Goal: Navigation & Orientation: Find specific page/section

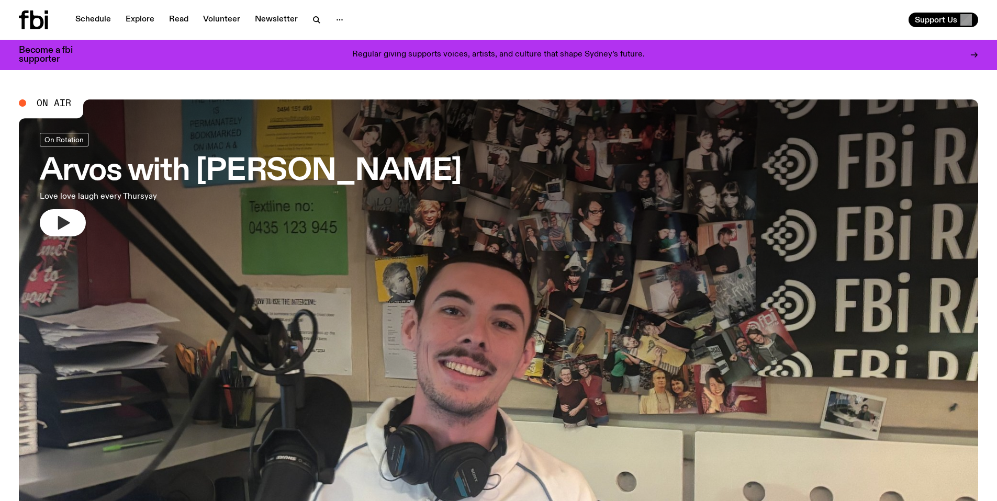
click at [56, 222] on icon "button" at bounding box center [62, 223] width 17 height 17
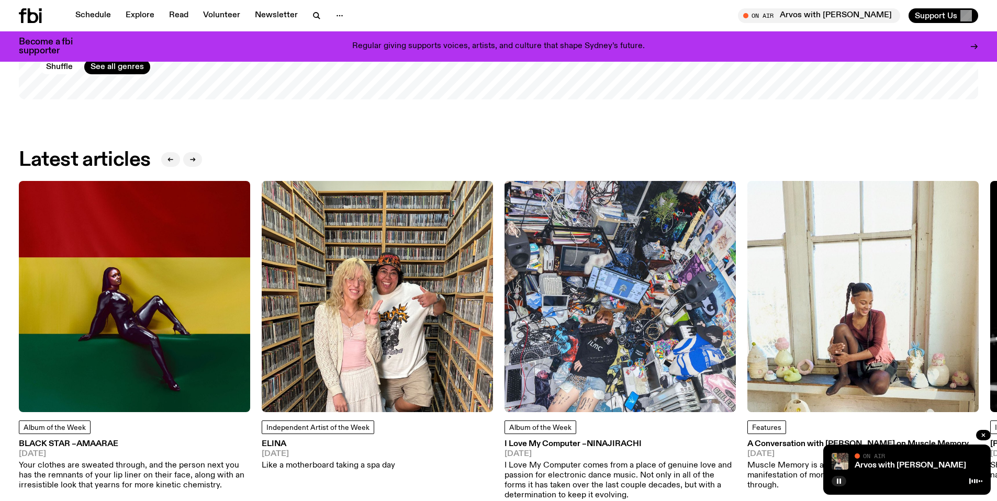
scroll to position [1465, 0]
click at [337, 15] on icon "button" at bounding box center [339, 15] width 13 height 13
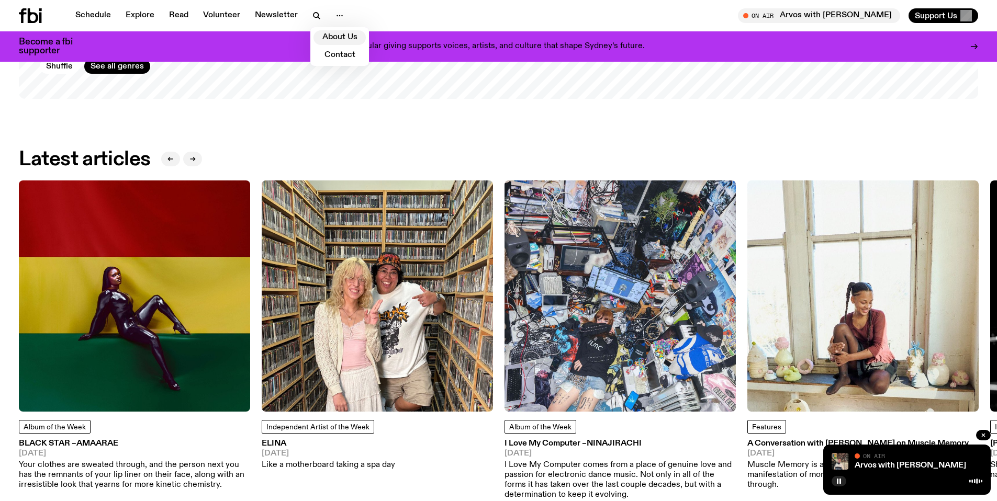
click at [344, 37] on link "About Us" at bounding box center [339, 37] width 52 height 15
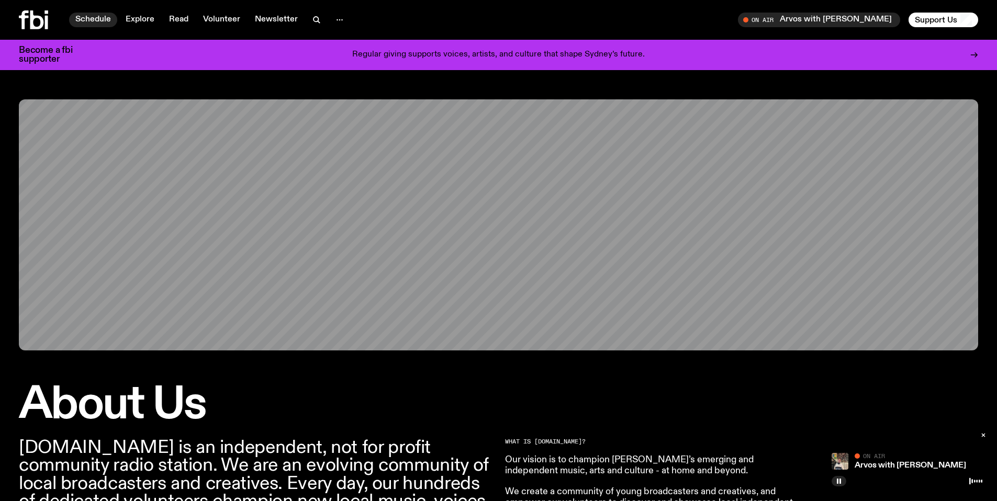
click at [97, 17] on link "Schedule" at bounding box center [93, 20] width 48 height 15
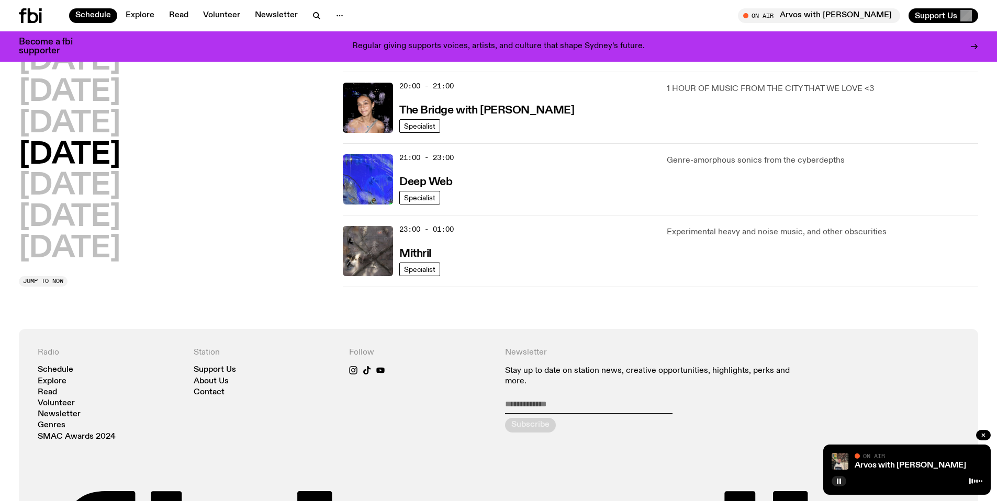
scroll to position [320, 0]
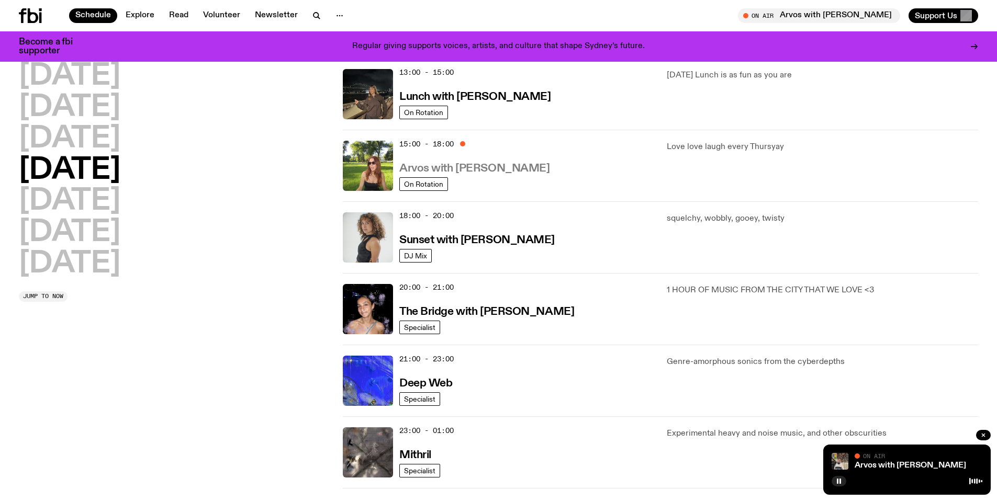
click at [449, 170] on h3 "Arvos with [PERSON_NAME]" at bounding box center [474, 168] width 150 height 11
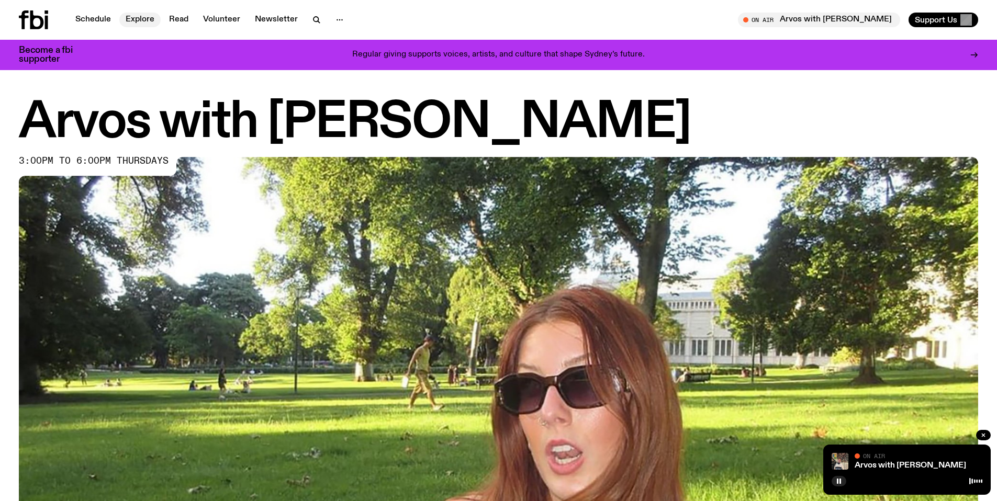
click at [150, 22] on link "Explore" at bounding box center [139, 20] width 41 height 15
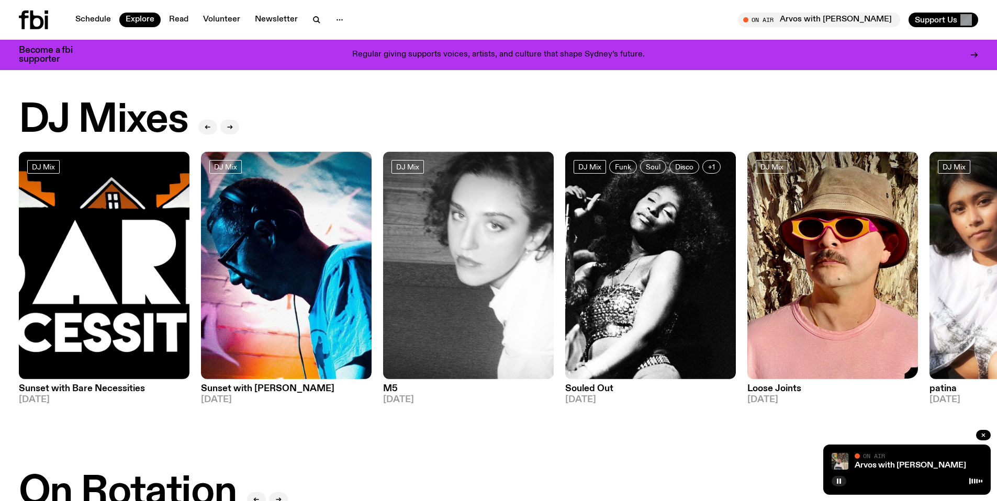
click at [778, 251] on img at bounding box center [832, 266] width 171 height 228
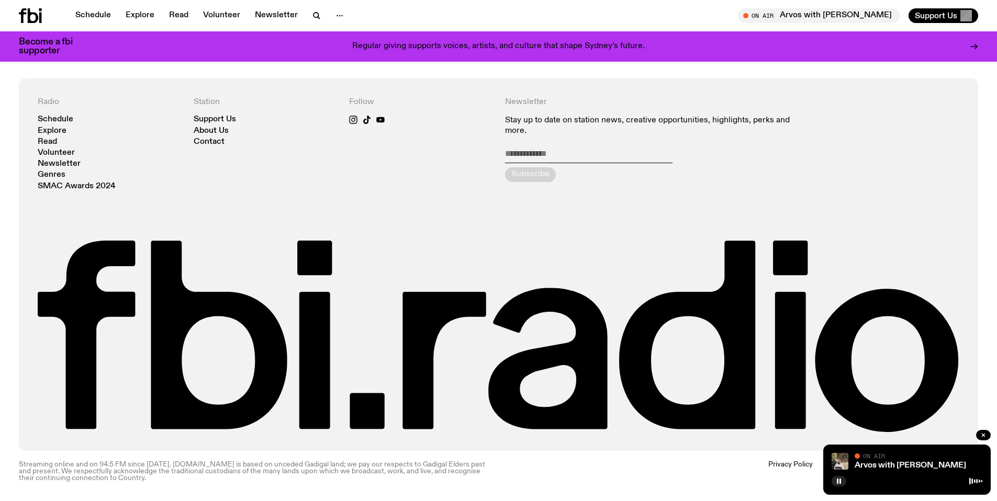
scroll to position [597, 0]
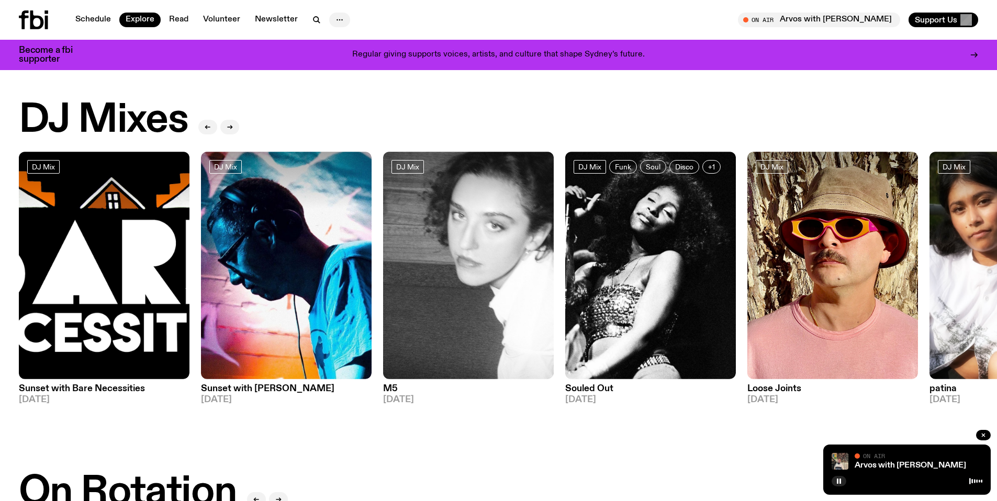
click at [335, 18] on icon "button" at bounding box center [339, 20] width 13 height 13
click at [134, 19] on link "Explore" at bounding box center [139, 20] width 41 height 15
click at [140, 18] on link "Explore" at bounding box center [139, 20] width 41 height 15
click at [96, 24] on link "Schedule" at bounding box center [93, 20] width 48 height 15
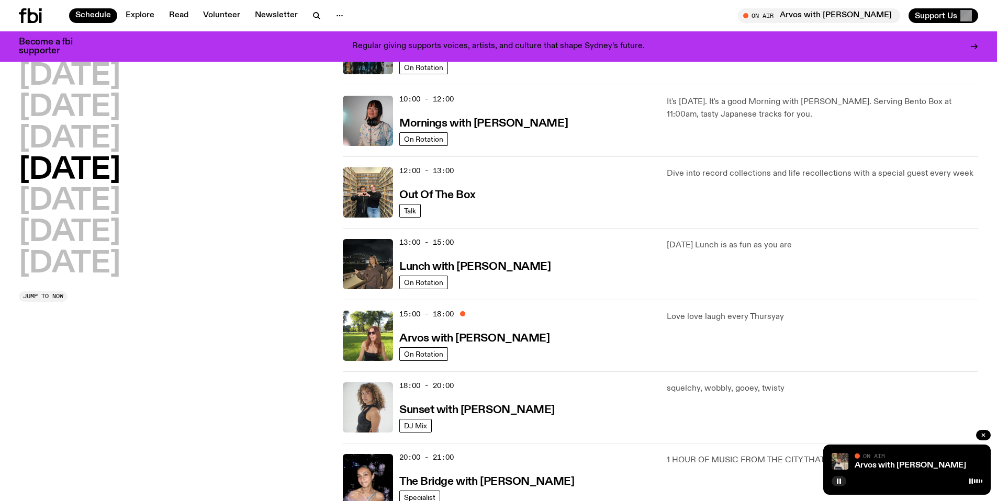
scroll to position [165, 0]
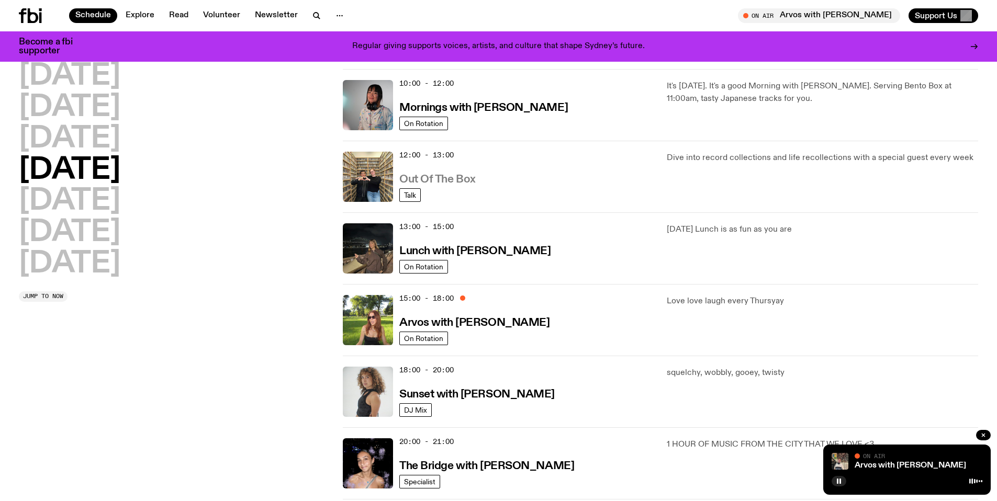
click at [445, 176] on h3 "Out Of The Box" at bounding box center [437, 179] width 76 height 11
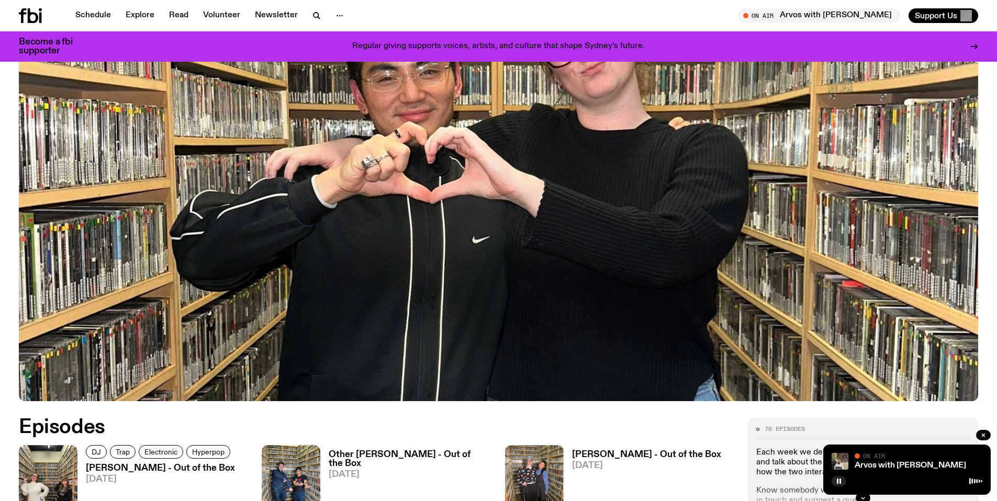
scroll to position [625, 0]
